Goal: Task Accomplishment & Management: Manage account settings

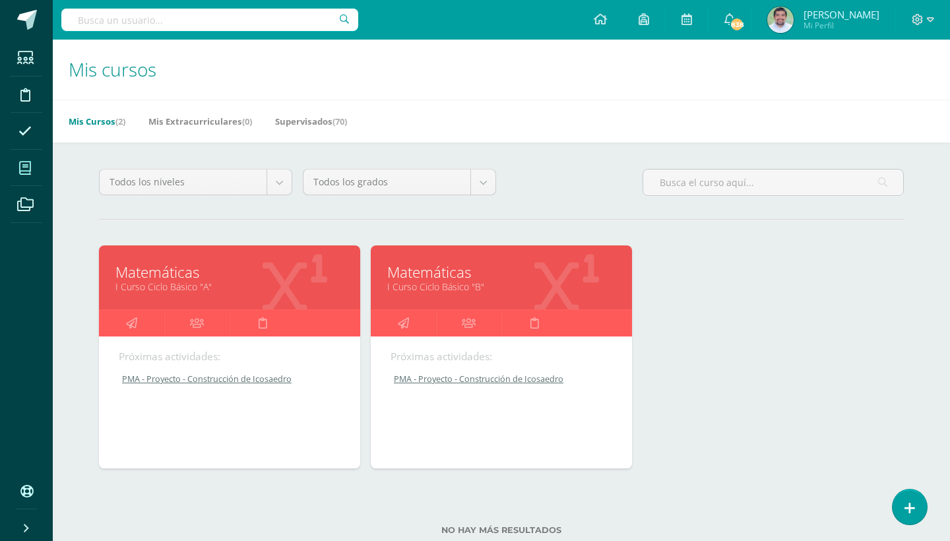
click at [448, 295] on div "Matemáticas I Curso Ciclo Básico "B"" at bounding box center [501, 277] width 261 height 64
click at [461, 269] on link "Matemáticas" at bounding box center [501, 272] width 228 height 20
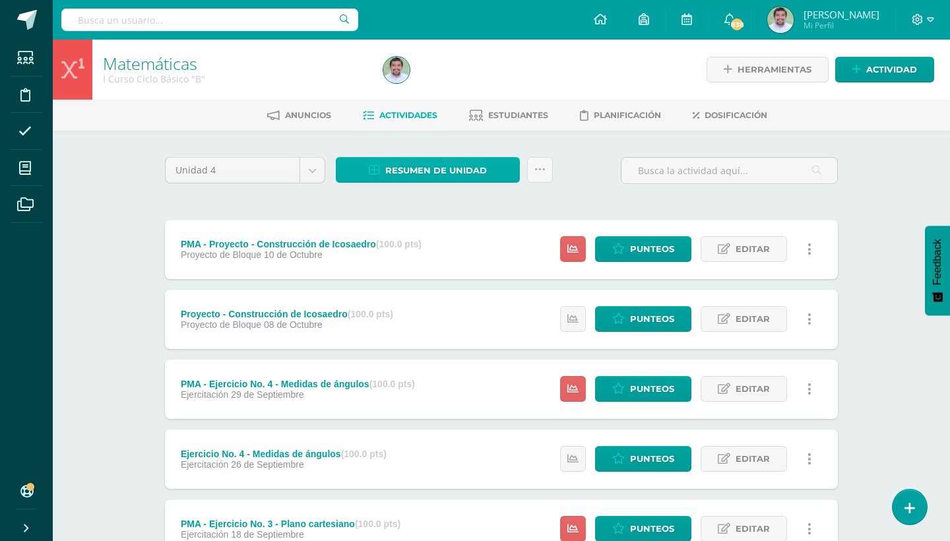
click at [470, 164] on span "Resumen de unidad" at bounding box center [436, 170] width 102 height 24
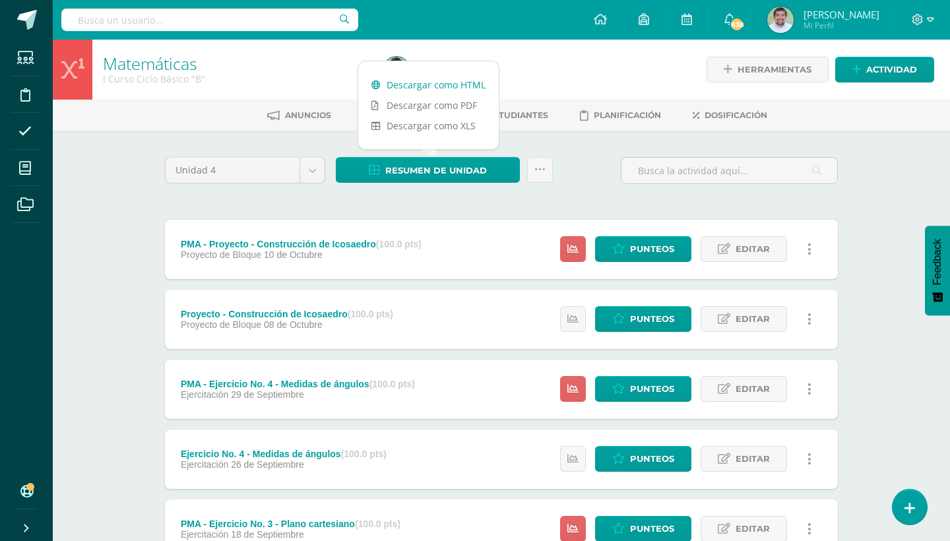
click at [449, 82] on link "Descargar como HTML" at bounding box center [428, 85] width 141 height 20
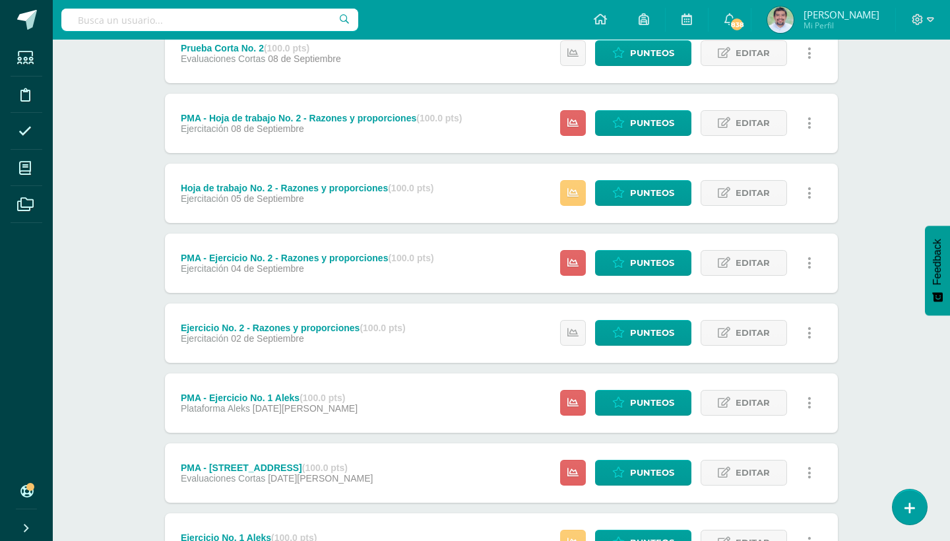
scroll to position [896, 0]
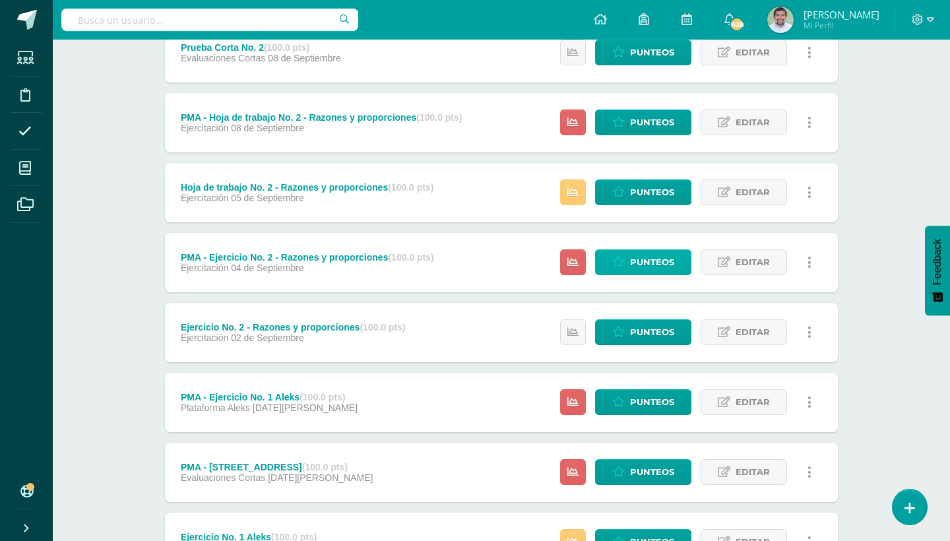
click at [636, 257] on span "Punteos" at bounding box center [652, 262] width 44 height 24
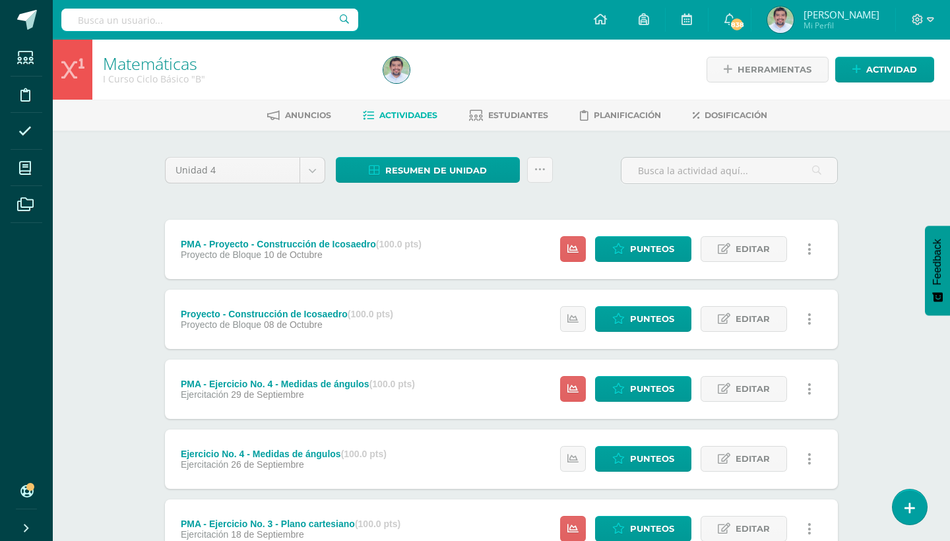
scroll to position [0, 0]
click at [484, 170] on span "Resumen de unidad" at bounding box center [436, 170] width 102 height 24
click at [550, 158] on link at bounding box center [540, 170] width 26 height 26
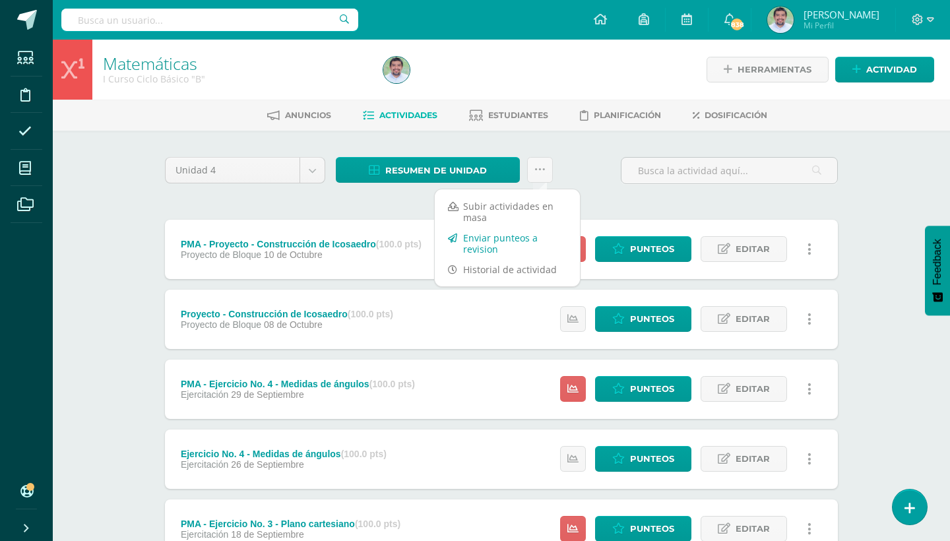
click at [498, 238] on link "Enviar punteos a revision" at bounding box center [507, 244] width 145 height 32
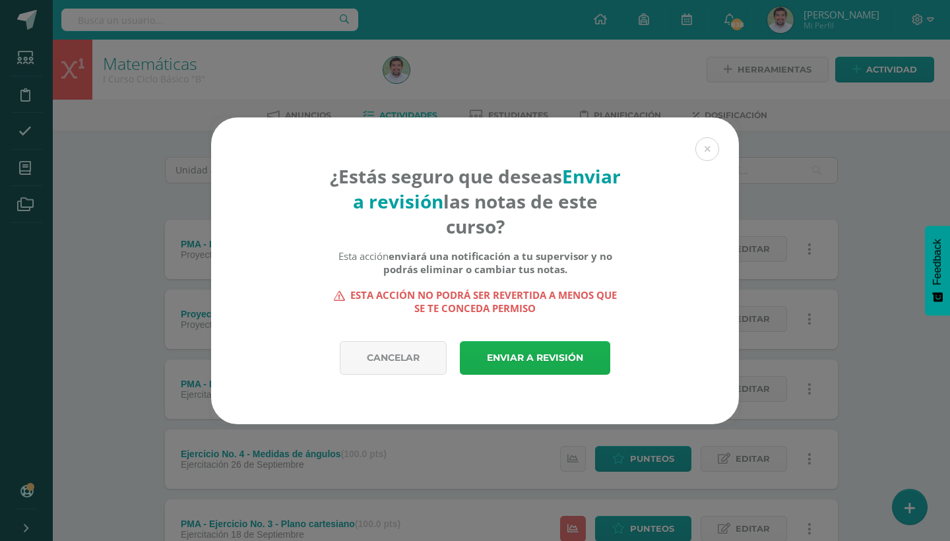
click at [526, 354] on link "Enviar a revisión" at bounding box center [535, 358] width 150 height 34
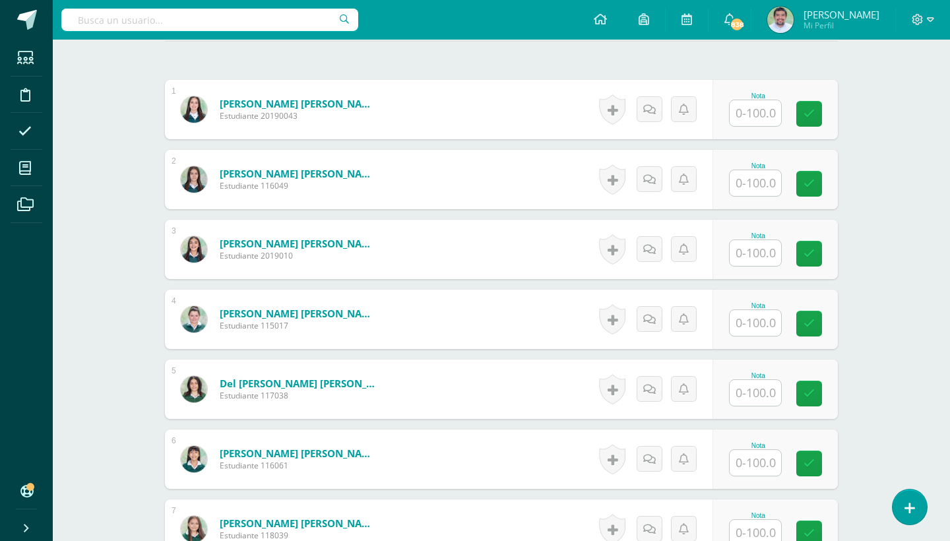
scroll to position [392, 0]
click at [758, 185] on input "text" at bounding box center [755, 183] width 51 height 26
type input "83"
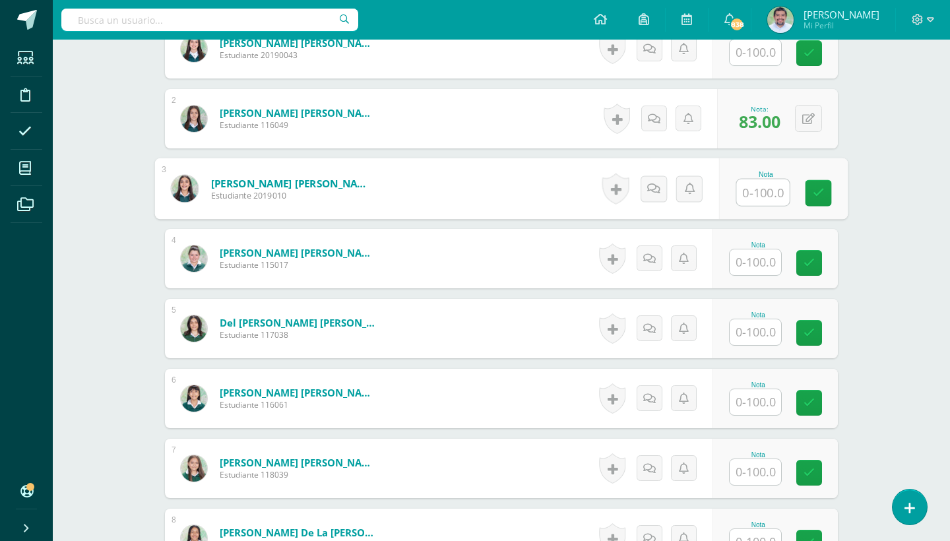
scroll to position [453, 0]
click at [757, 261] on input "text" at bounding box center [755, 262] width 51 height 26
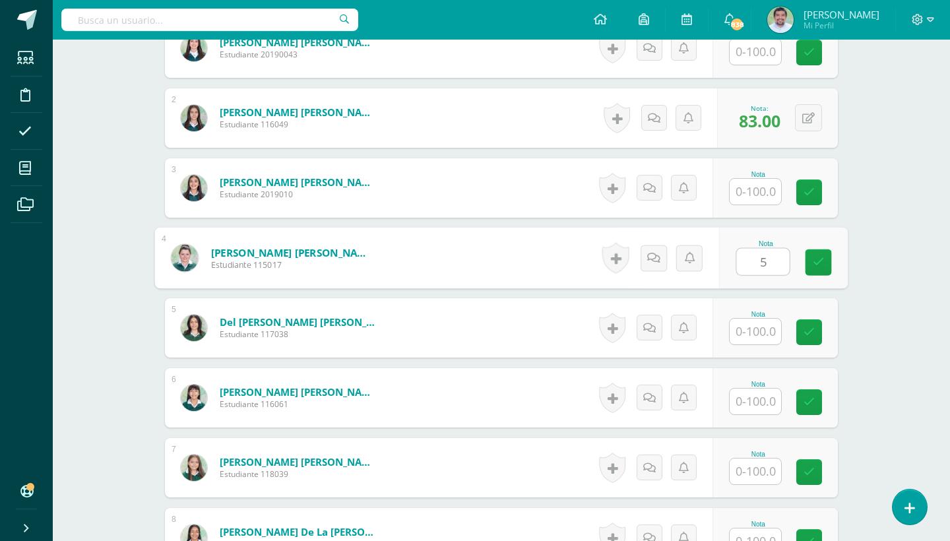
type input "53"
click at [821, 258] on icon at bounding box center [819, 262] width 12 height 11
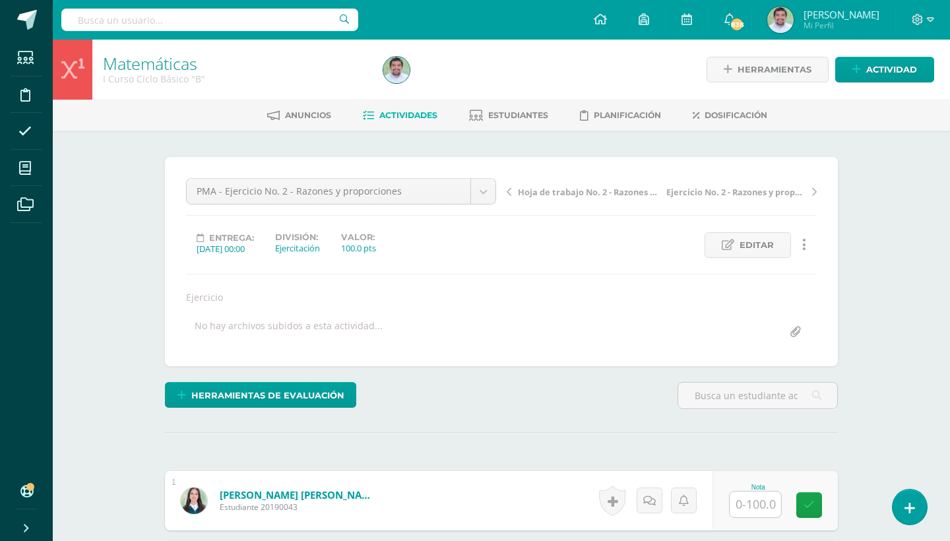
scroll to position [0, 0]
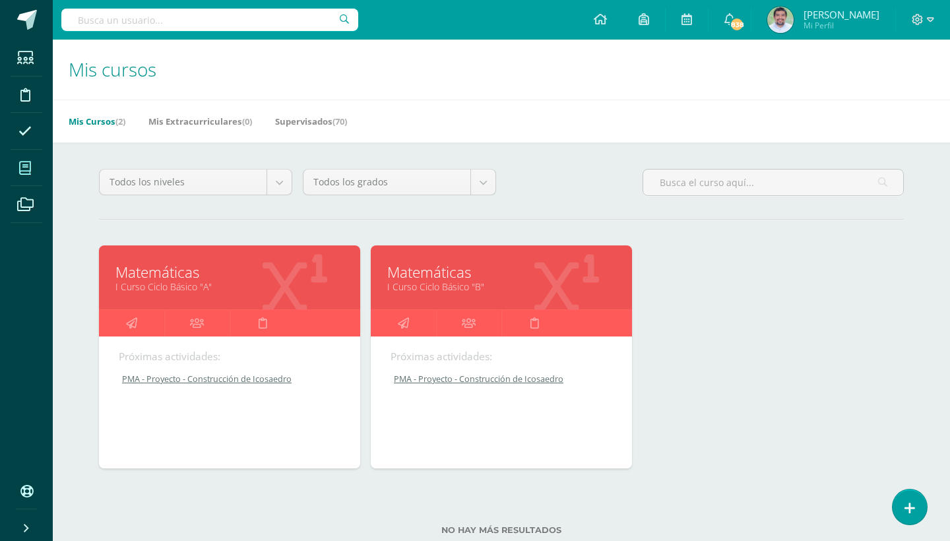
click at [164, 282] on link "I Curso Ciclo Básico "A"" at bounding box center [229, 286] width 228 height 13
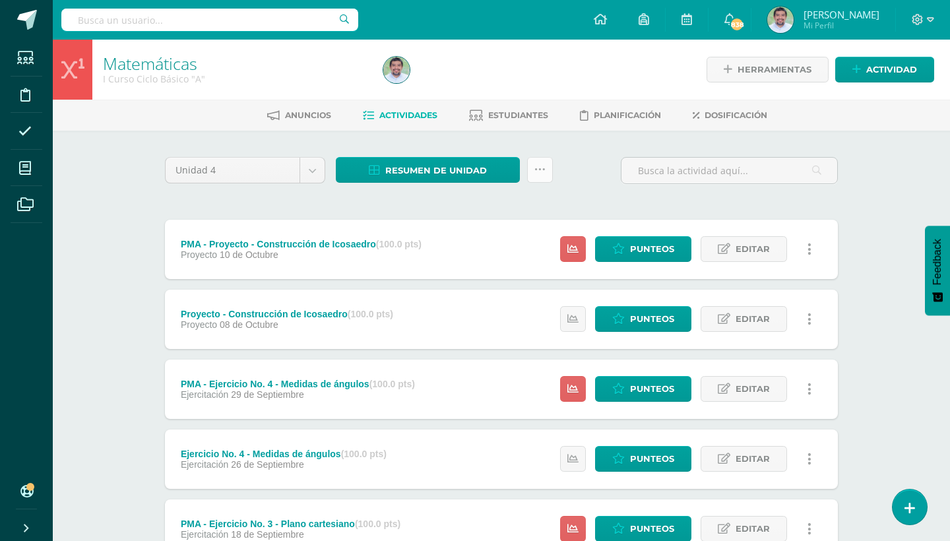
click at [543, 173] on icon at bounding box center [539, 169] width 11 height 11
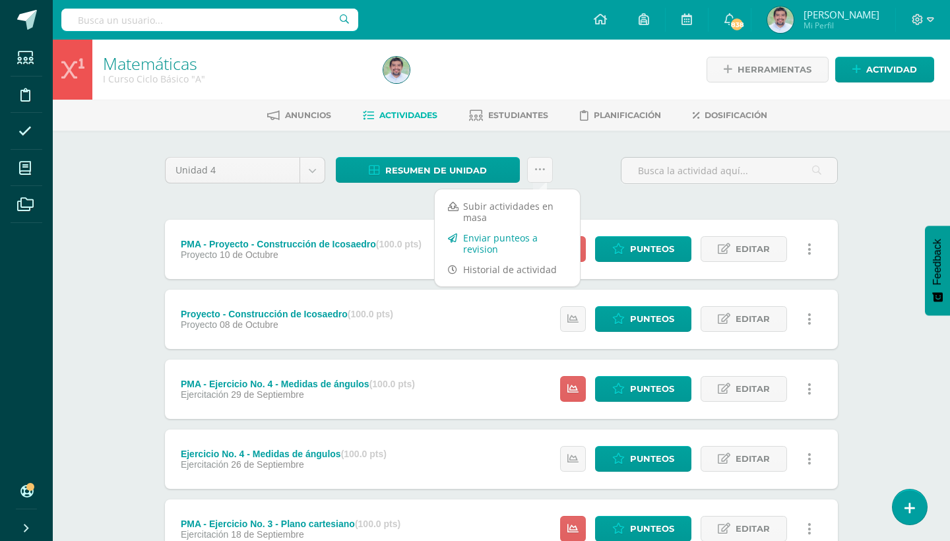
click at [489, 238] on link "Enviar punteos a revision" at bounding box center [507, 244] width 145 height 32
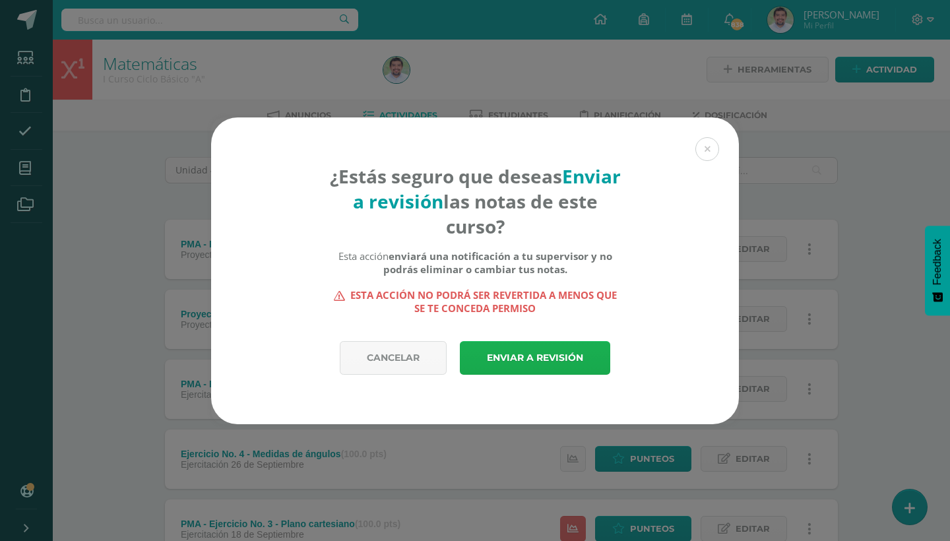
click at [521, 355] on link "Enviar a revisión" at bounding box center [535, 358] width 150 height 34
